Goal: Navigation & Orientation: Find specific page/section

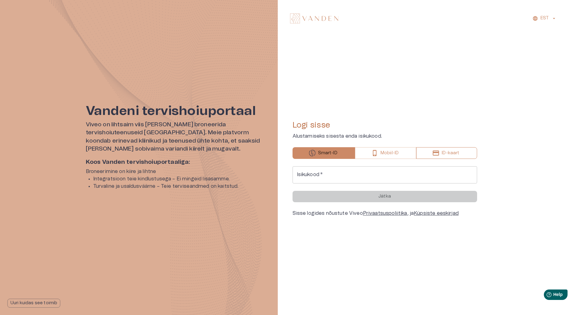
click at [447, 152] on p "ID-kaart" at bounding box center [451, 153] width 18 height 6
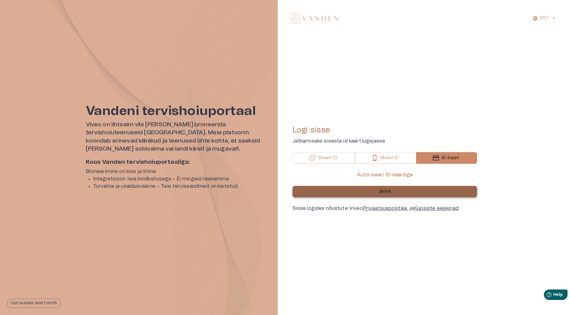
click at [383, 193] on p "Jätka" at bounding box center [384, 192] width 13 height 6
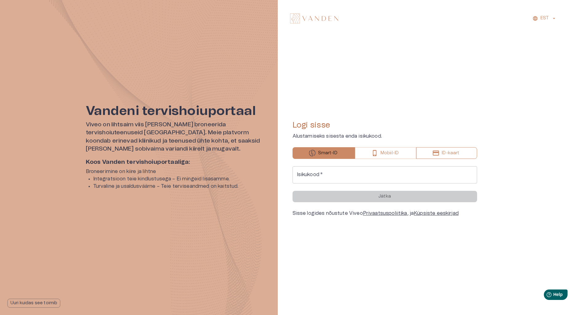
click at [444, 154] on p "ID-kaart" at bounding box center [451, 153] width 18 height 6
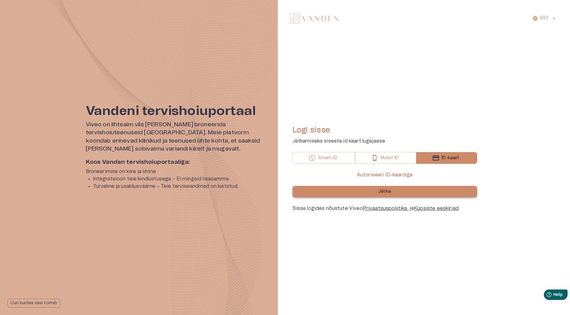
click at [390, 191] on p "Jätka" at bounding box center [384, 192] width 13 height 6
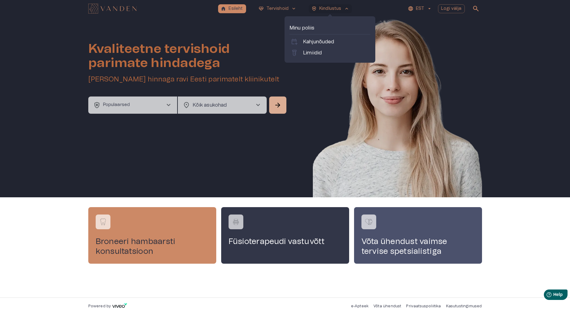
click at [306, 28] on p "Minu poliis" at bounding box center [330, 27] width 81 height 7
click at [312, 52] on p "Limiidid" at bounding box center [312, 52] width 19 height 7
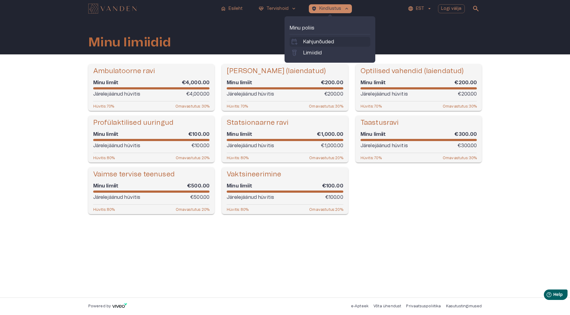
click at [330, 41] on p "Kahjunõuded" at bounding box center [318, 41] width 31 height 7
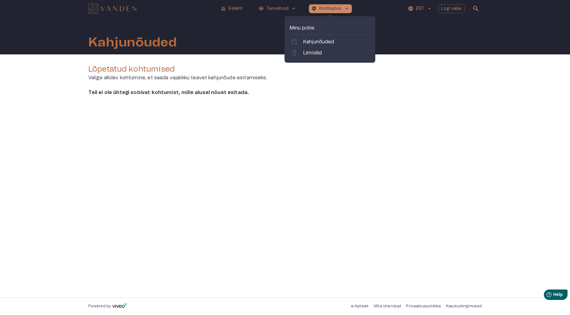
click at [333, 10] on p "Kindlustus" at bounding box center [330, 9] width 22 height 6
click at [315, 52] on p "Limiidid" at bounding box center [312, 52] width 19 height 7
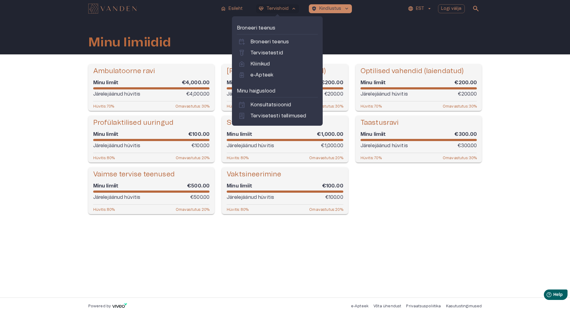
click at [274, 9] on p "Tervishoid" at bounding box center [277, 9] width 22 height 6
click at [273, 115] on p "Tervisetesti tellimused" at bounding box center [278, 115] width 56 height 7
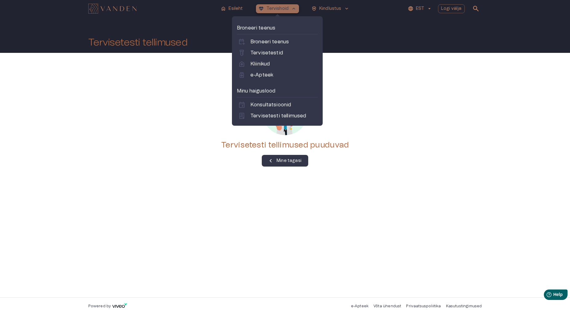
click at [281, 9] on p "Tervishoid" at bounding box center [277, 9] width 22 height 6
click at [273, 104] on p "Konsultatsioonid" at bounding box center [270, 104] width 41 height 7
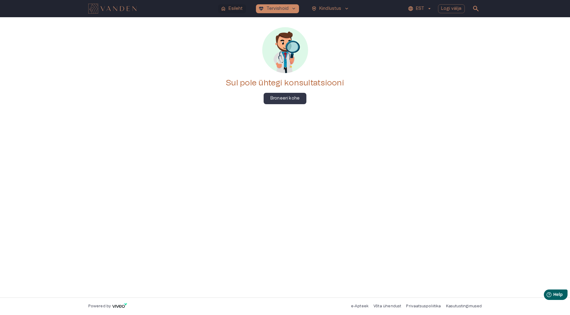
click at [233, 9] on p "Esileht" at bounding box center [236, 9] width 14 height 6
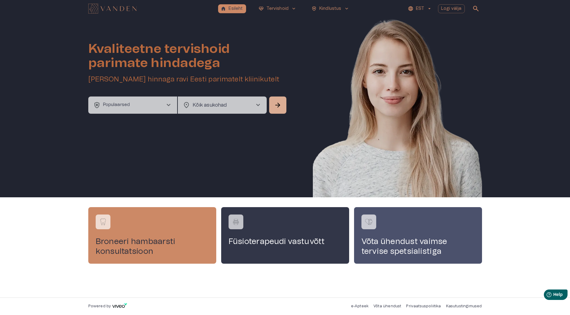
click at [217, 104] on body "home Esileht ecg_heart Tervishoid keyboard_arrow_down health_and_safety Kindlus…" at bounding box center [285, 157] width 570 height 315
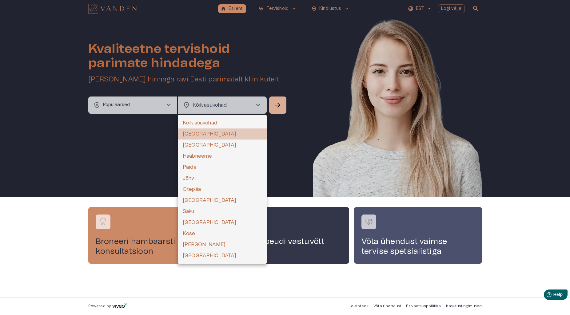
click at [194, 133] on li "Tallinn" at bounding box center [222, 134] width 89 height 11
type input "**********"
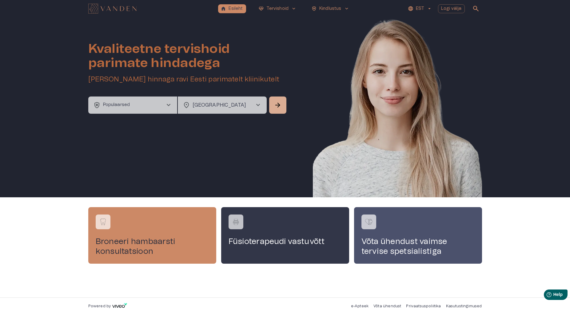
click at [168, 105] on span "chevron_right" at bounding box center [168, 105] width 7 height 7
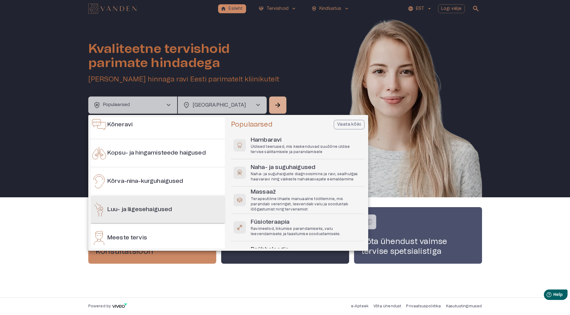
scroll to position [177, 0]
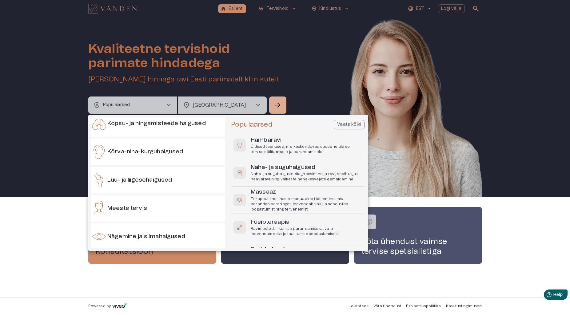
click at [316, 84] on div at bounding box center [285, 157] width 570 height 315
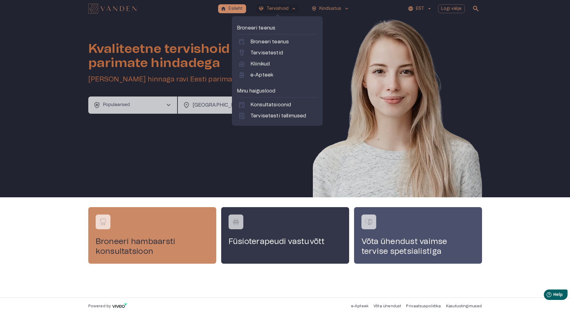
click at [476, 7] on span "search" at bounding box center [475, 8] width 7 height 7
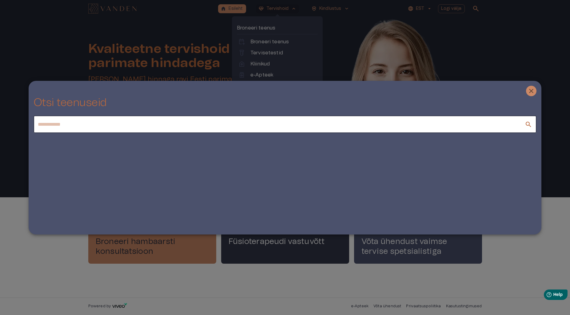
click at [480, 29] on div at bounding box center [285, 157] width 570 height 315
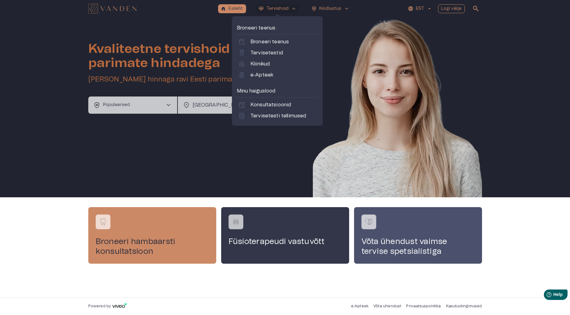
click at [455, 9] on p "Logi välja" at bounding box center [451, 9] width 21 height 6
